Goal: Task Accomplishment & Management: Manage account settings

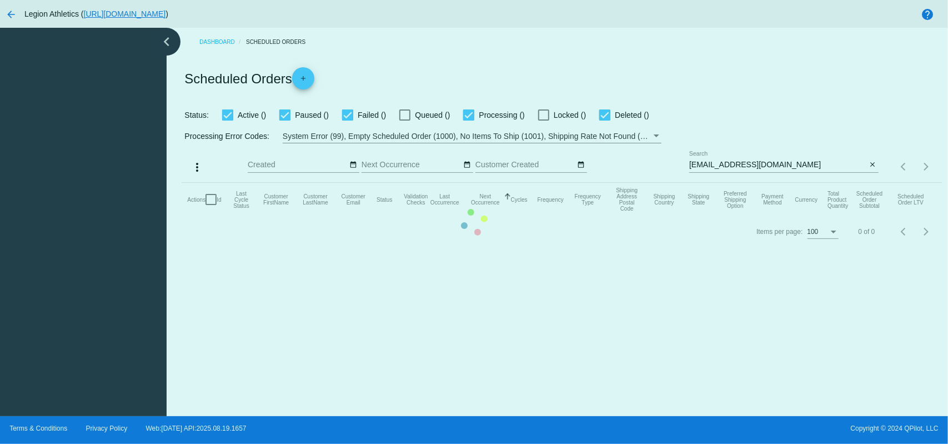
checkbox input "true"
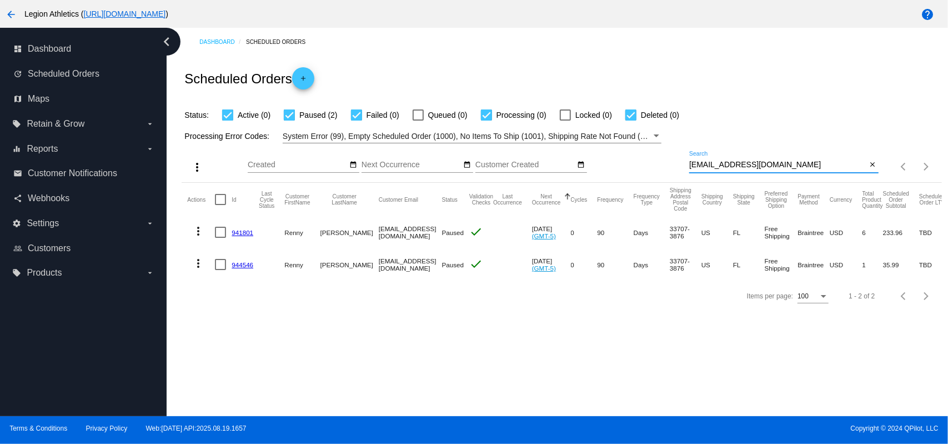
click at [768, 168] on input "[EMAIL_ADDRESS][DOMAIN_NAME]" at bounding box center [778, 165] width 178 height 9
paste input "[EMAIL_ADDRESS]"
type input "[EMAIL_ADDRESS][DOMAIN_NAME]"
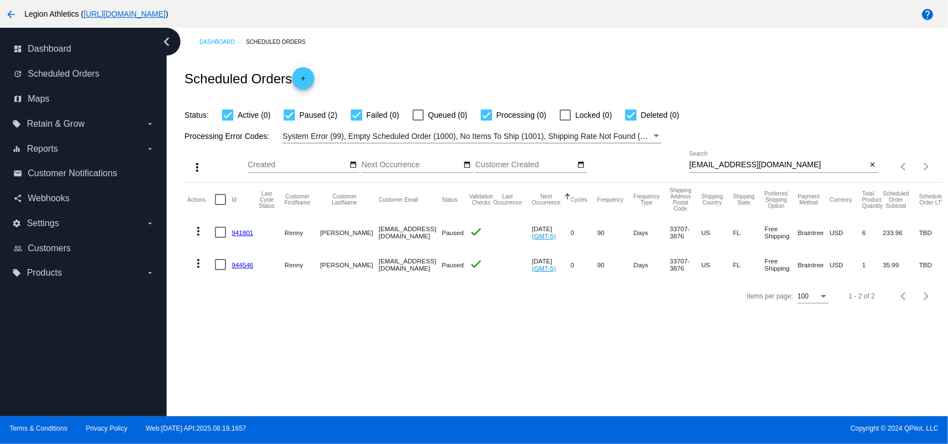
click at [721, 66] on div "Scheduled Orders add" at bounding box center [562, 78] width 760 height 44
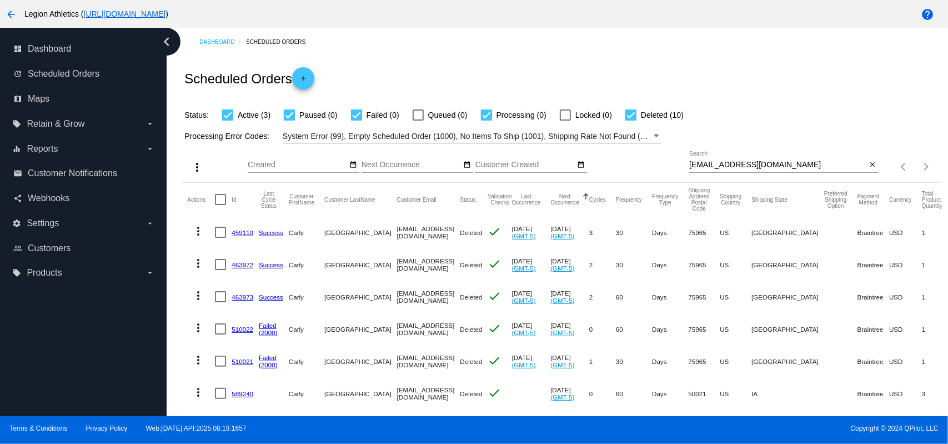
click at [634, 112] on div at bounding box center [631, 114] width 11 height 11
click at [631, 121] on input "Deleted (10)" at bounding box center [631, 121] width 1 height 1
checkbox input "false"
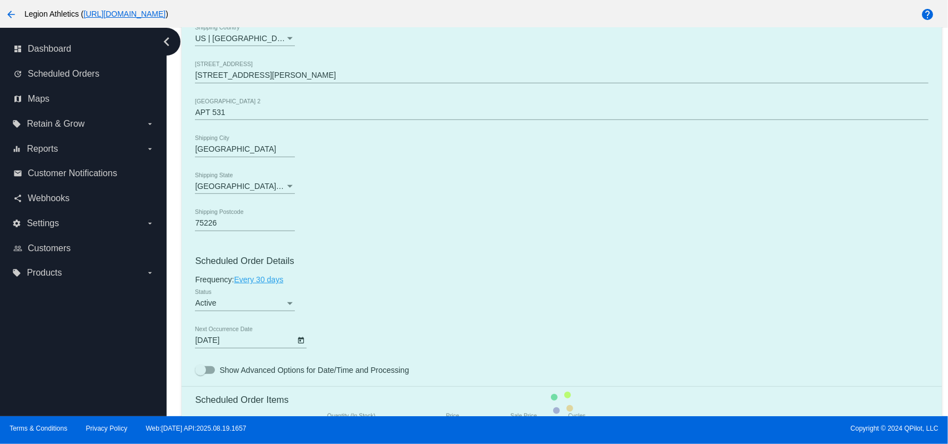
scroll to position [592, 0]
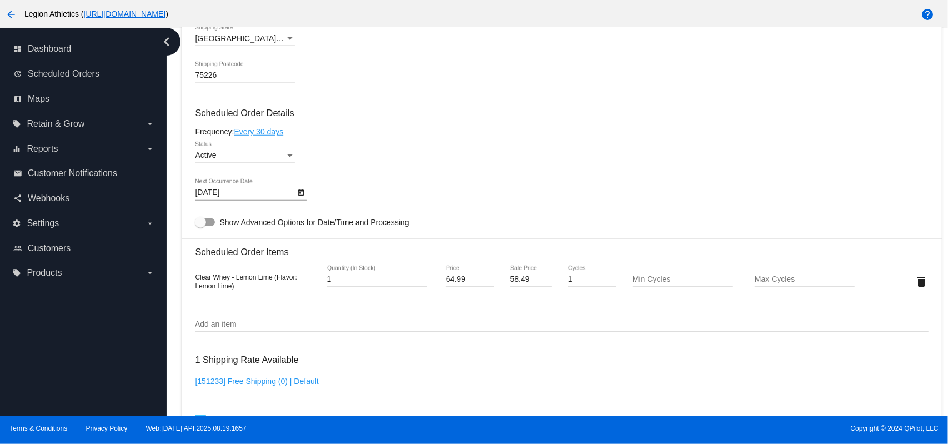
drag, startPoint x: 769, startPoint y: 116, endPoint x: 703, endPoint y: 227, distance: 128.5
click at [769, 116] on h3 "Scheduled Order Details" at bounding box center [561, 113] width 733 height 11
click at [517, 279] on input "58.49" at bounding box center [532, 279] width 42 height 9
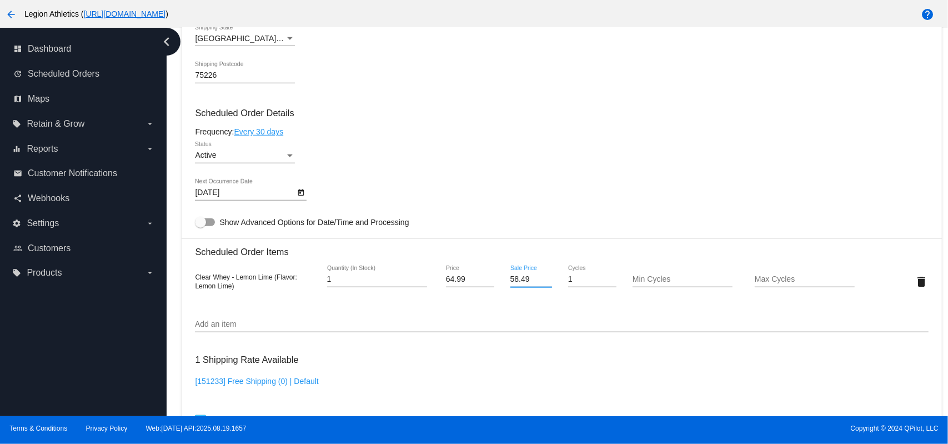
paste input "1.992"
type input "51.992"
click at [559, 164] on mat-card "Customer 1742446: Carly Heuckendorf carlycrh9@gmail.com Customer Shipping Enter…" at bounding box center [562, 254] width 760 height 1111
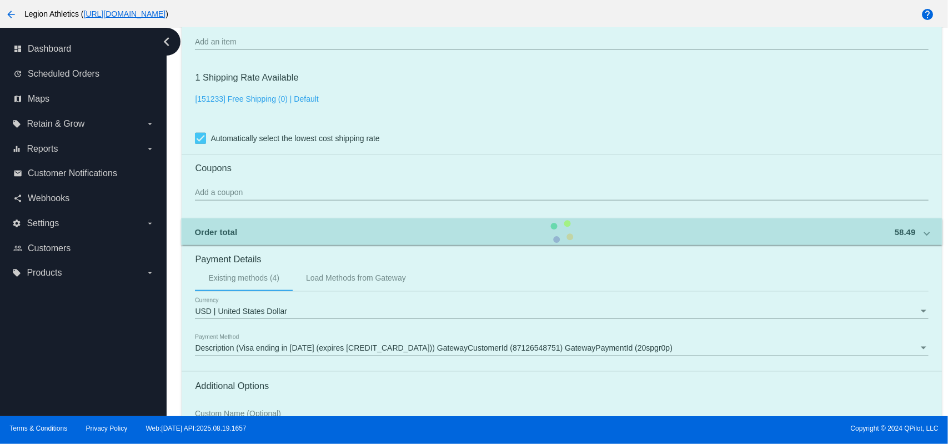
scroll to position [987, 0]
